Goal: Task Accomplishment & Management: Complete application form

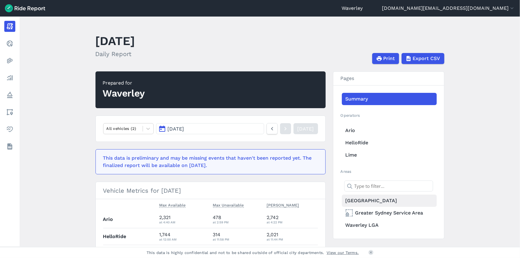
click at [366, 200] on link "[GEOGRAPHIC_DATA]" at bounding box center [389, 200] width 95 height 12
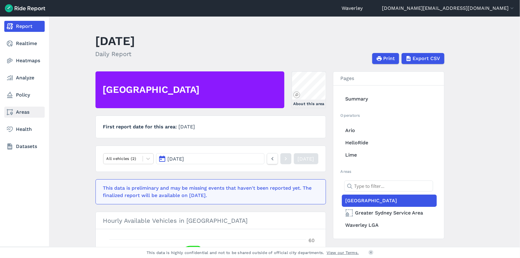
click at [24, 114] on link "Areas" at bounding box center [24, 112] width 40 height 11
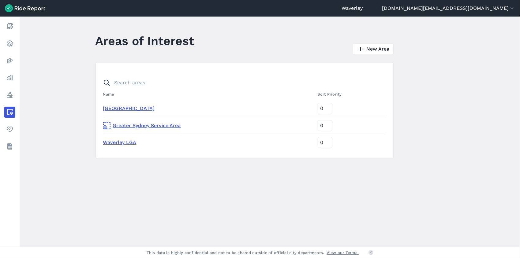
click at [133, 108] on link "[GEOGRAPHIC_DATA]" at bounding box center [129, 108] width 52 height 6
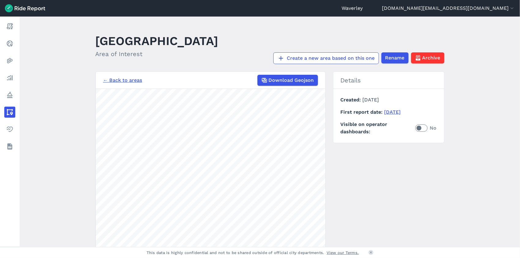
click at [135, 79] on link "← Back to areas" at bounding box center [122, 80] width 39 height 7
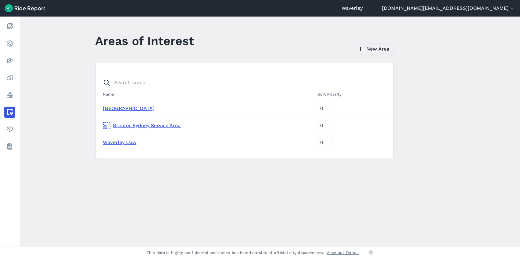
click at [384, 48] on link "New Area" at bounding box center [373, 49] width 41 height 12
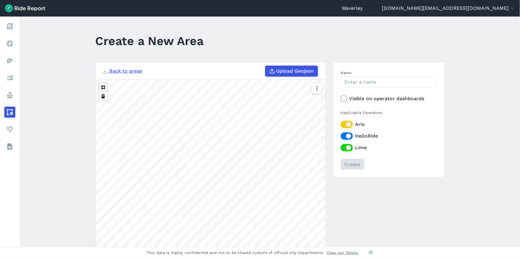
click at [103, 88] on button at bounding box center [103, 87] width 9 height 9
click at [103, 87] on button at bounding box center [103, 87] width 9 height 9
click at [104, 87] on button at bounding box center [103, 87] width 9 height 9
click at [350, 83] on input "Name" at bounding box center [389, 82] width 96 height 11
type input "[GEOGRAPHIC_DATA]"
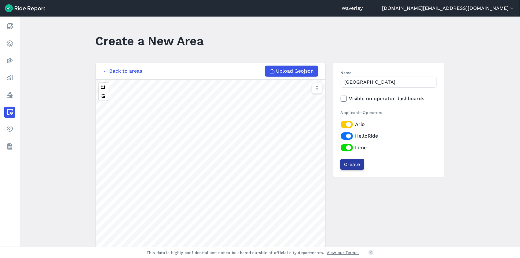
click at [356, 163] on input "Create" at bounding box center [353, 164] width 24 height 11
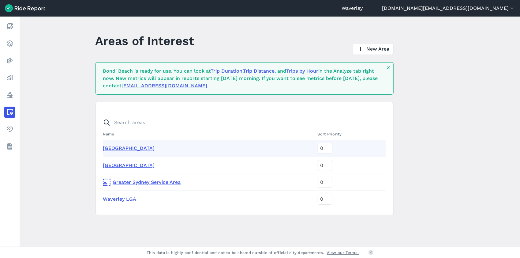
click at [312, 71] on link "Trips by Hour" at bounding box center [303, 71] width 32 height 6
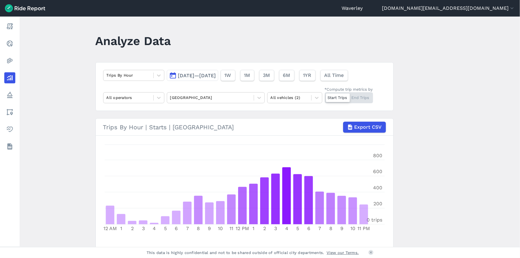
click at [362, 96] on div "Start Trips End Trips" at bounding box center [349, 97] width 48 height 11
click at [325, 96] on input "*Compute trip metrics by Start Trips End Trips" at bounding box center [325, 94] width 0 height 4
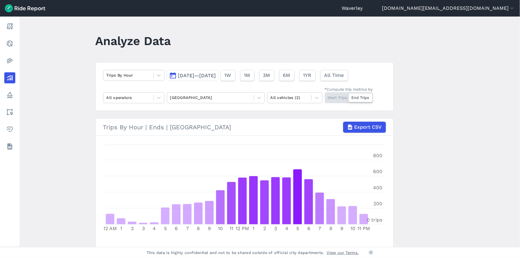
click at [172, 75] on button "Sep 23, 2025—Oct 7, 2025" at bounding box center [192, 75] width 51 height 11
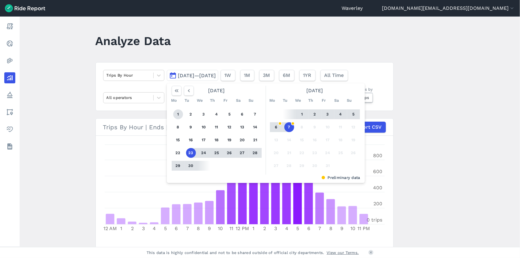
click at [178, 114] on button "1" at bounding box center [178, 114] width 10 height 10
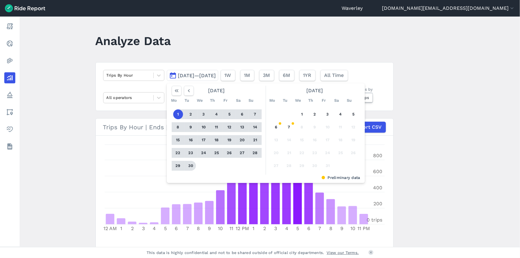
click at [192, 166] on button "30" at bounding box center [191, 166] width 10 height 10
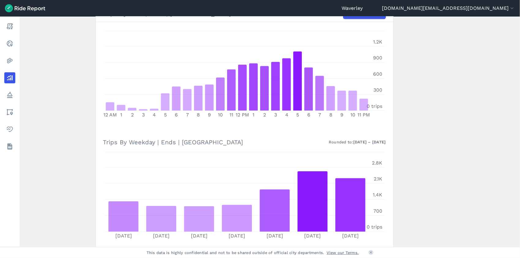
scroll to position [105, 0]
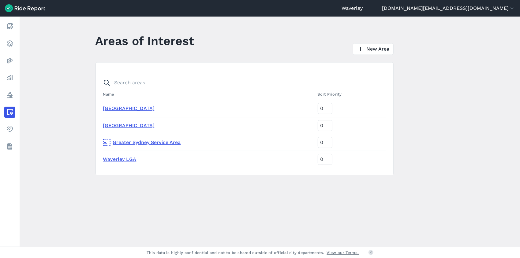
click at [132, 126] on link "[GEOGRAPHIC_DATA]" at bounding box center [129, 125] width 52 height 6
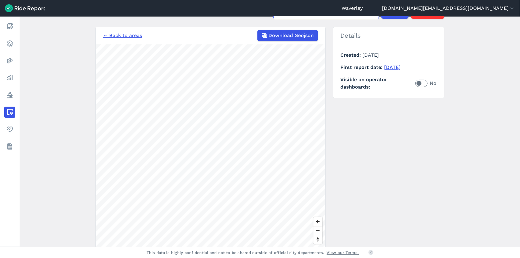
scroll to position [45, 0]
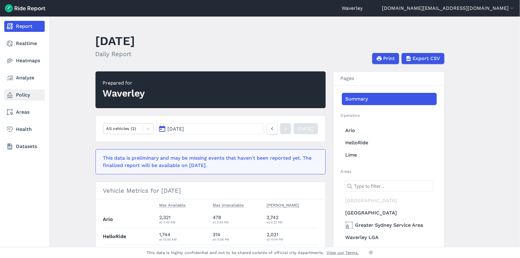
click at [24, 95] on link "Policy" at bounding box center [24, 94] width 40 height 11
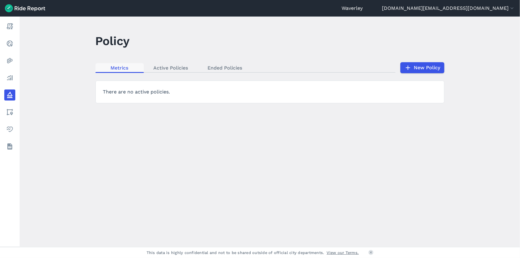
click at [123, 68] on link "Metrics" at bounding box center [120, 67] width 48 height 9
click at [166, 67] on link "Active Policies" at bounding box center [171, 67] width 54 height 9
click at [424, 69] on link "New Policy" at bounding box center [422, 67] width 44 height 11
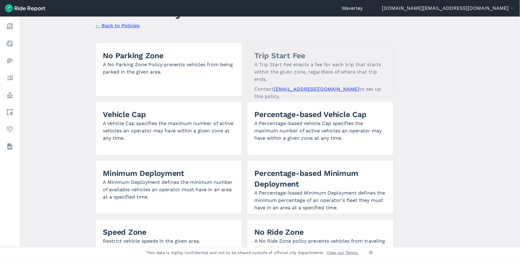
scroll to position [28, 0]
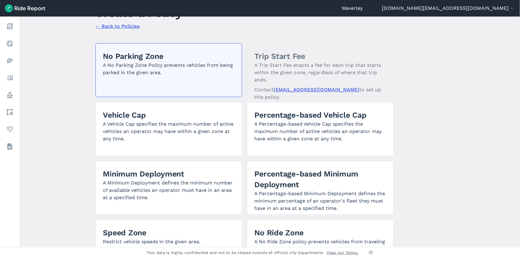
click at [138, 74] on p "A No Parking Zone Policy prevents vehicles from being parked in the given area." at bounding box center [168, 69] width 131 height 15
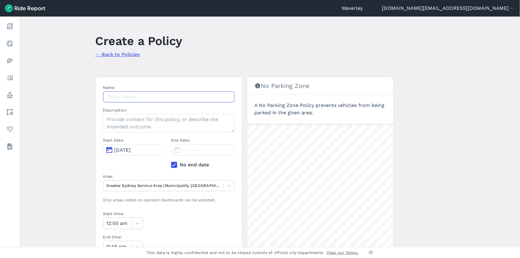
click at [125, 96] on input "Name:" at bounding box center [168, 96] width 131 height 11
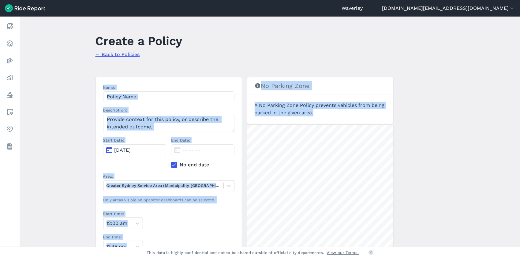
drag, startPoint x: 518, startPoint y: 118, endPoint x: 515, endPoint y: 85, distance: 33.5
click at [515, 85] on main "Create a Policy ← Back to Policies Name: Description: Start Date: [DATE] End Da…" at bounding box center [270, 132] width 501 height 230
click at [127, 55] on link "← Back to Policies" at bounding box center [118, 54] width 44 height 6
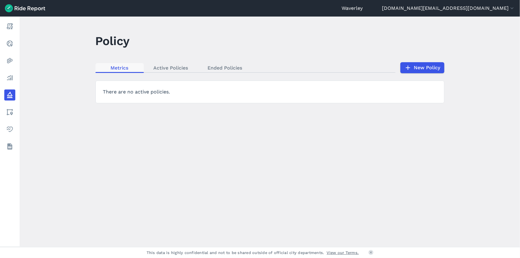
click at [119, 67] on link "Metrics" at bounding box center [120, 67] width 48 height 9
click at [168, 69] on link "Active Policies" at bounding box center [171, 67] width 54 height 9
click at [220, 68] on link "Ended Policies" at bounding box center [225, 67] width 54 height 9
click at [167, 66] on link "Active Policies" at bounding box center [171, 67] width 54 height 9
click at [416, 66] on link "New Policy" at bounding box center [422, 67] width 44 height 11
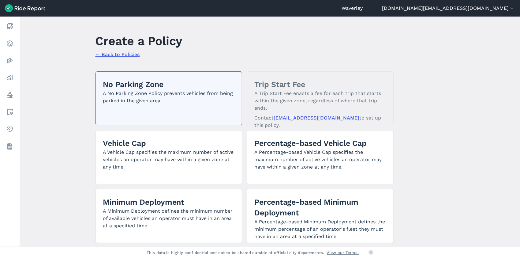
click at [174, 99] on p "A No Parking Zone Policy prevents vehicles from being parked in the given area." at bounding box center [168, 97] width 131 height 15
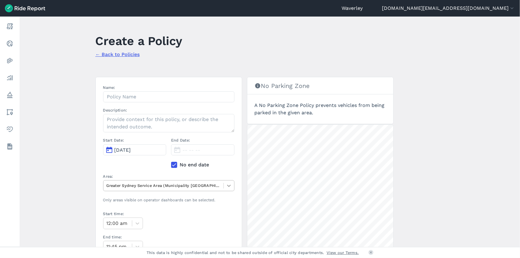
click at [229, 185] on icon at bounding box center [229, 186] width 4 height 2
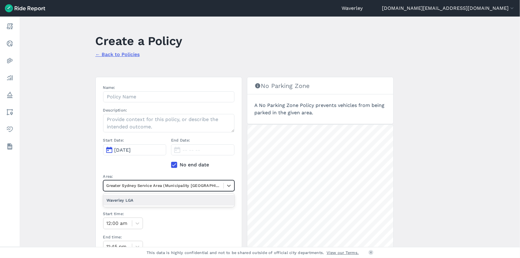
click at [185, 197] on div "Waverley LGA" at bounding box center [168, 200] width 131 height 11
click at [228, 184] on icon at bounding box center [229, 186] width 6 height 6
